Goal: Task Accomplishment & Management: Manage account settings

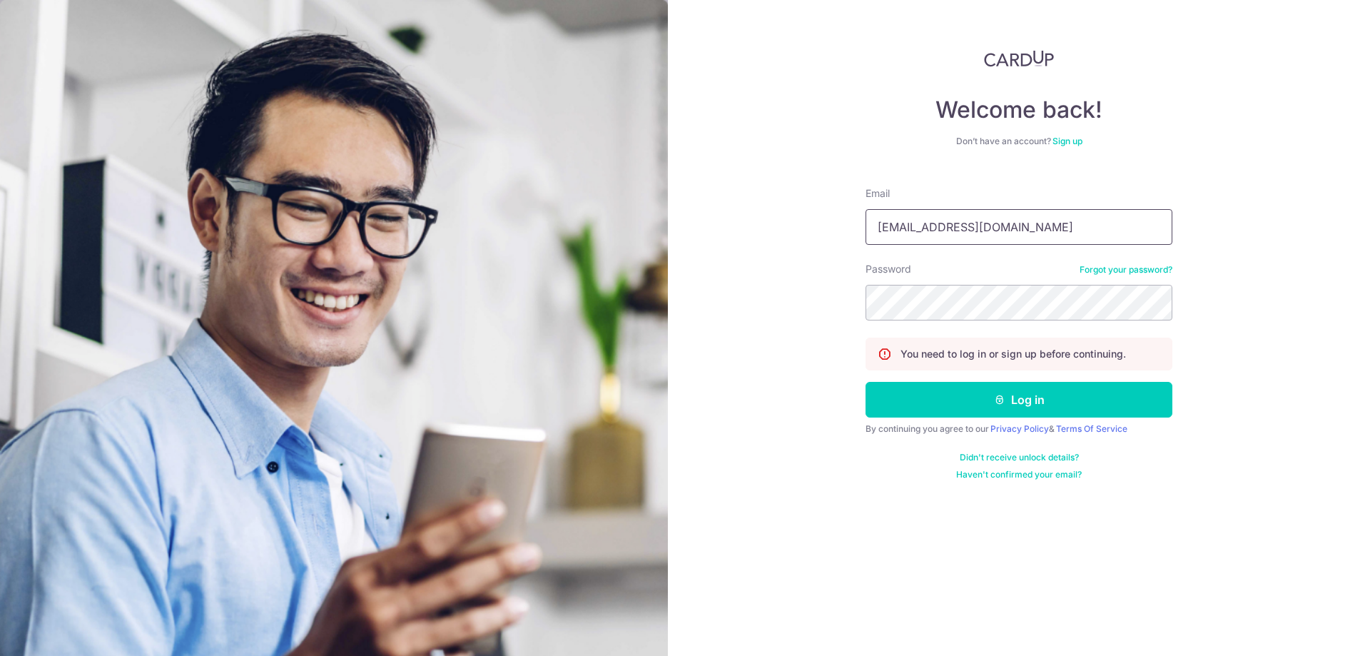
click at [949, 226] on input "[EMAIL_ADDRESS][DOMAIN_NAME]" at bounding box center [1018, 227] width 307 height 36
type input "[EMAIL_ADDRESS][DOMAIN_NAME]"
click at [979, 397] on button "Log in" at bounding box center [1018, 400] width 307 height 36
